Goal: Communication & Community: Share content

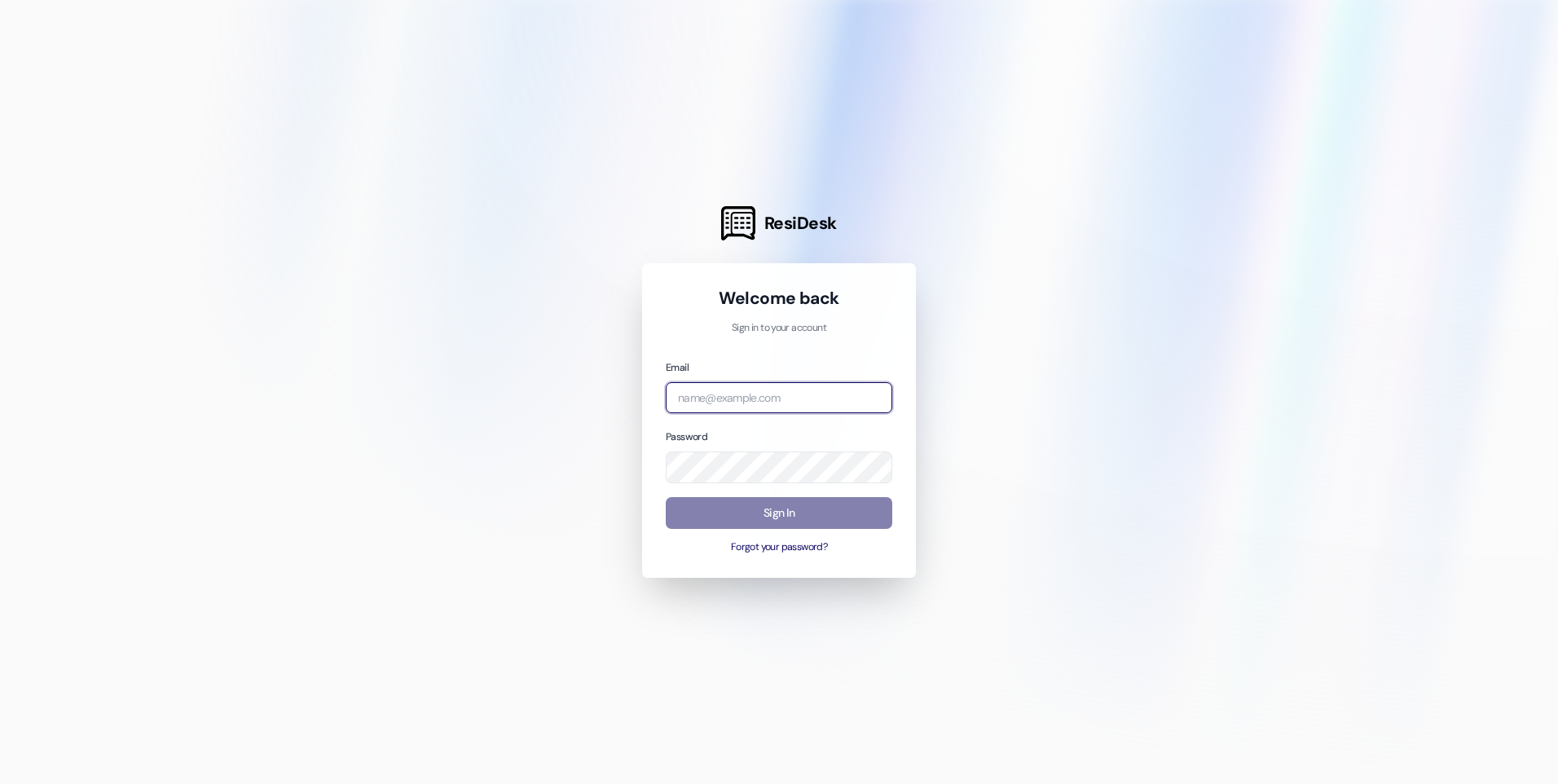
type input "[EMAIL_ADDRESS][DOMAIN_NAME]"
click at [780, 532] on div "Sign In Forgot your password?" at bounding box center [779, 525] width 227 height 57
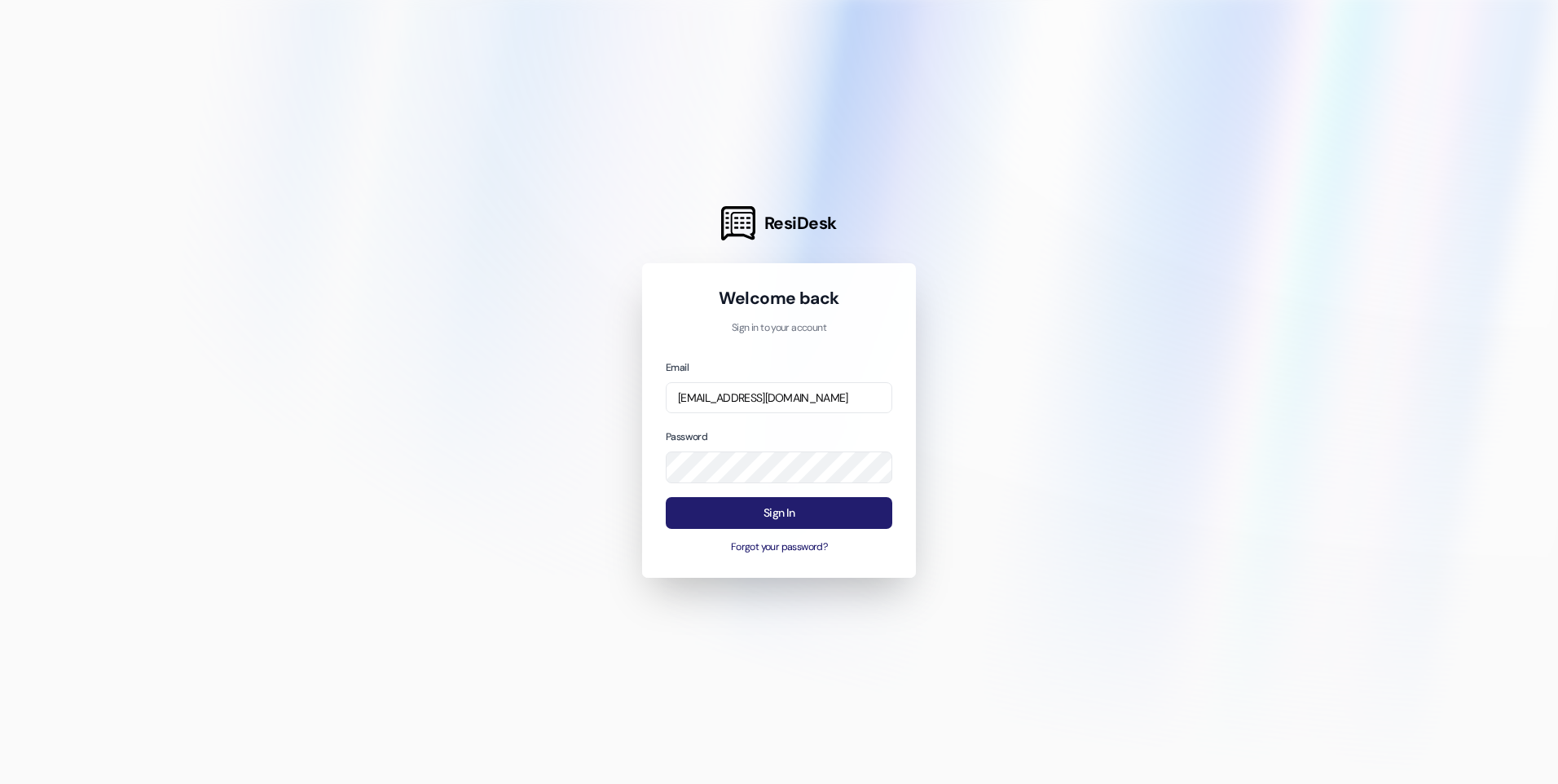
click at [783, 518] on button "Sign In" at bounding box center [779, 512] width 227 height 31
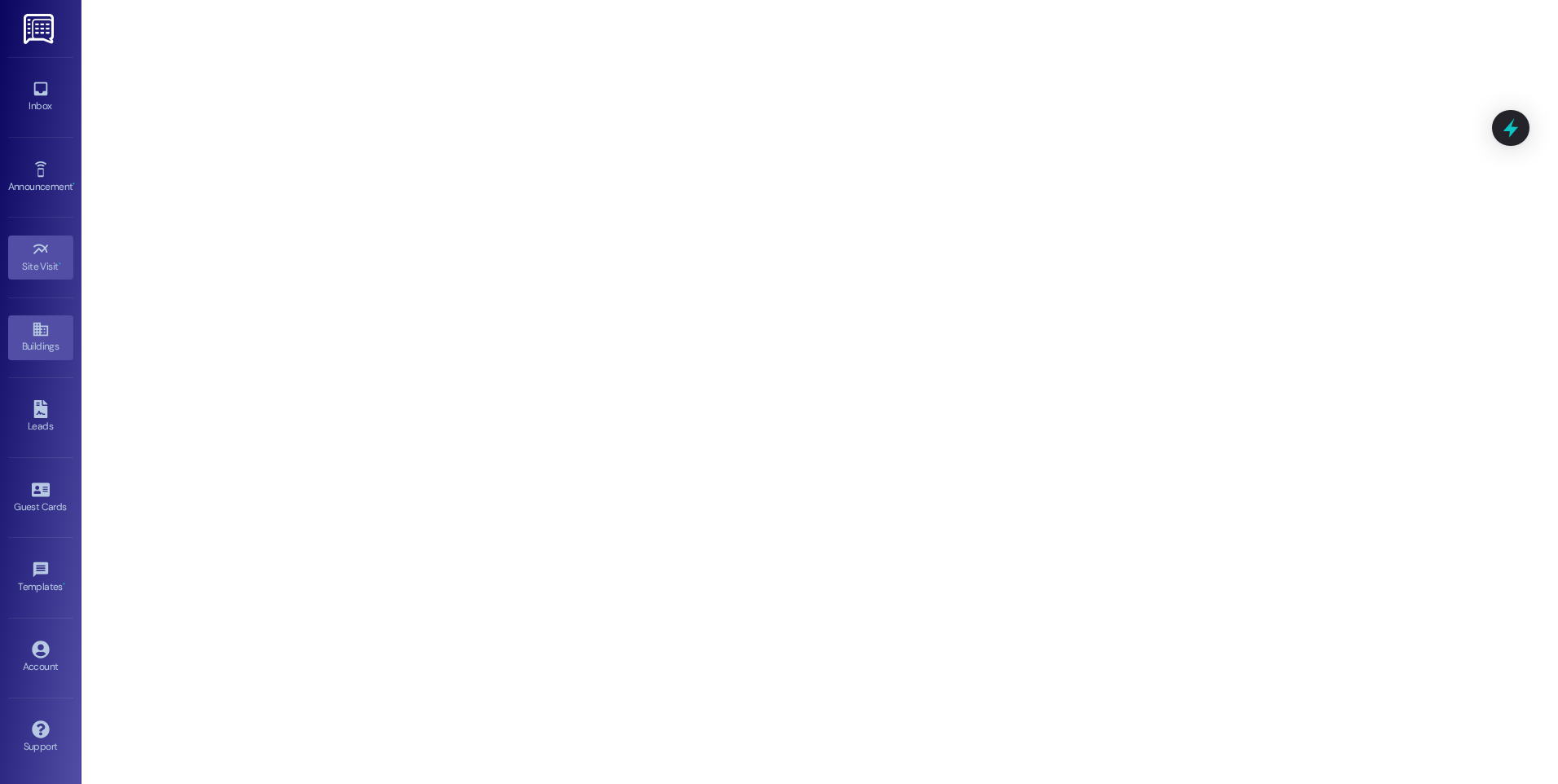
click at [43, 337] on icon at bounding box center [40, 328] width 18 height 18
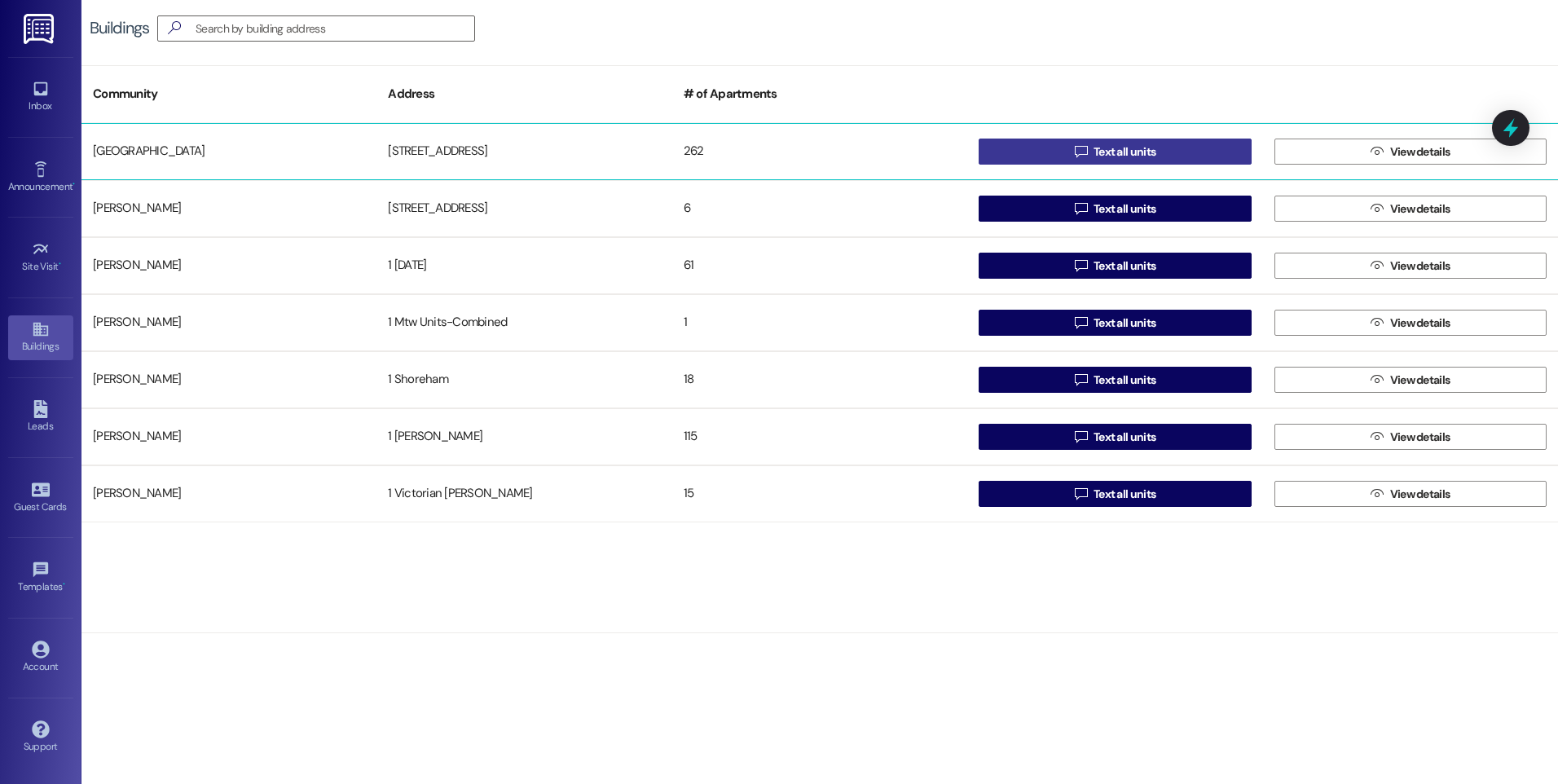
click at [1140, 146] on span "Text all units" at bounding box center [1124, 152] width 62 height 17
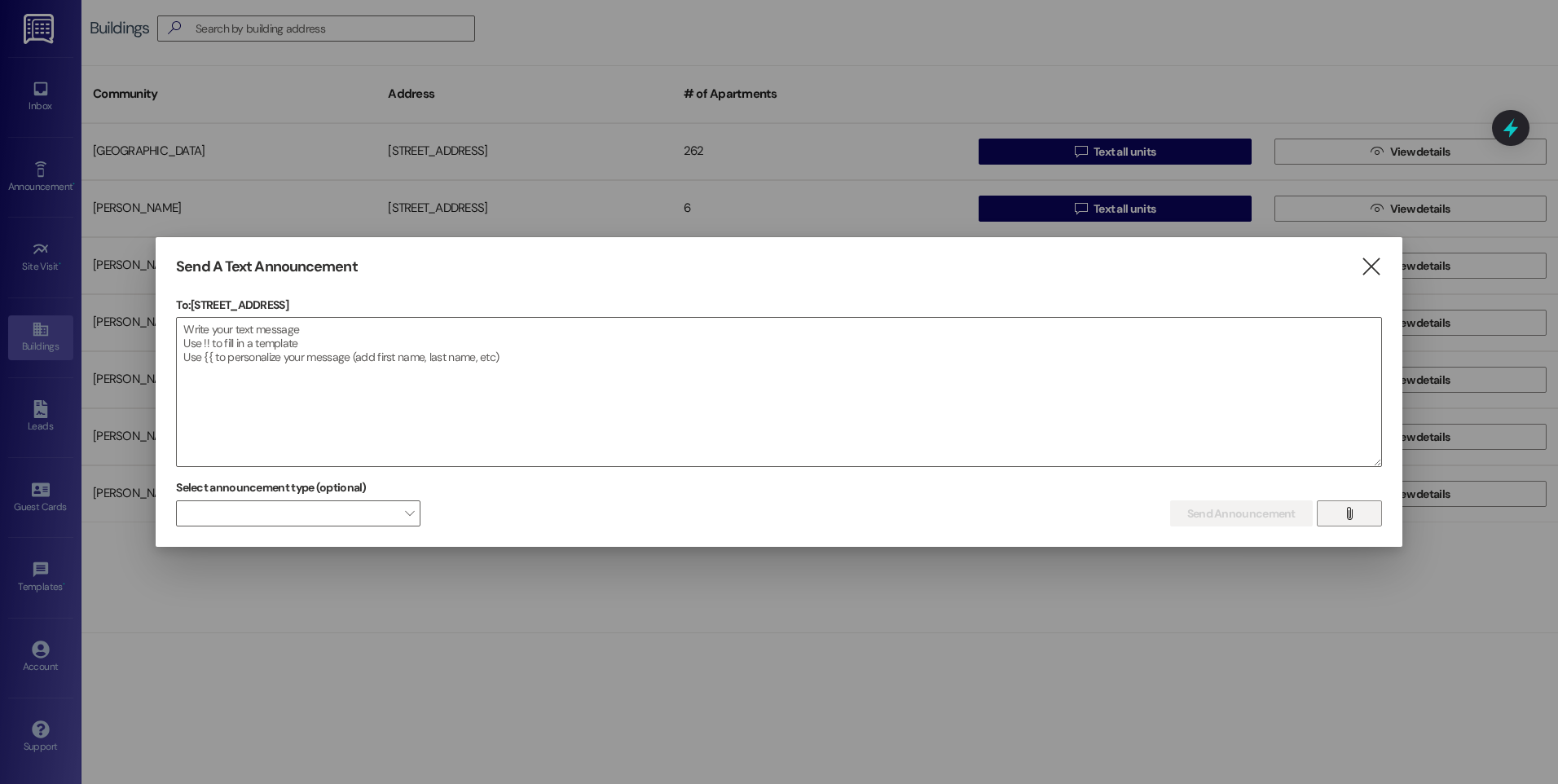
click at [1355, 511] on span "" at bounding box center [1349, 513] width 19 height 25
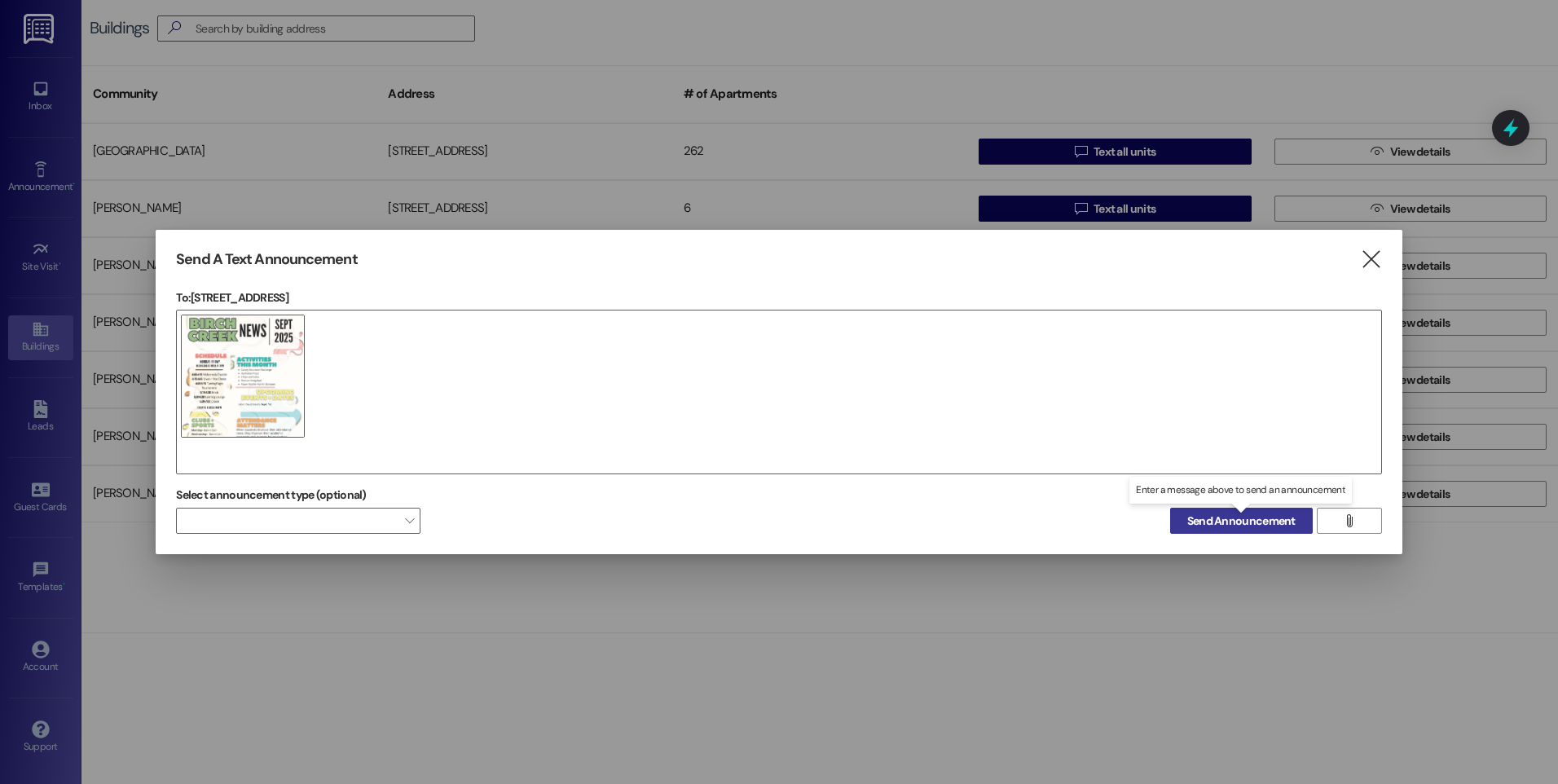
click at [1240, 516] on span "Send Announcement" at bounding box center [1241, 520] width 108 height 17
